Goal: Contribute content: Contribute content

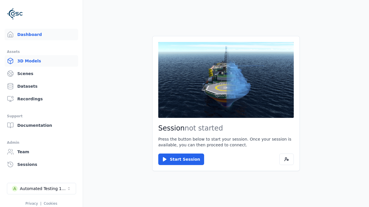
click at [41, 61] on link "3D Models" at bounding box center [41, 61] width 73 height 12
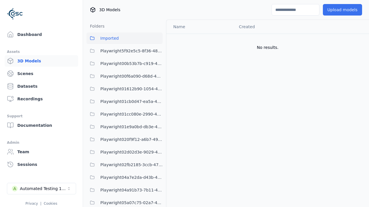
click at [342, 10] on button "Upload models" at bounding box center [342, 10] width 39 height 12
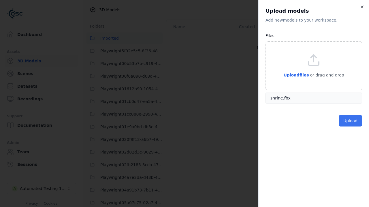
click at [350, 121] on button "Upload" at bounding box center [350, 121] width 23 height 12
